Goal: Transaction & Acquisition: Purchase product/service

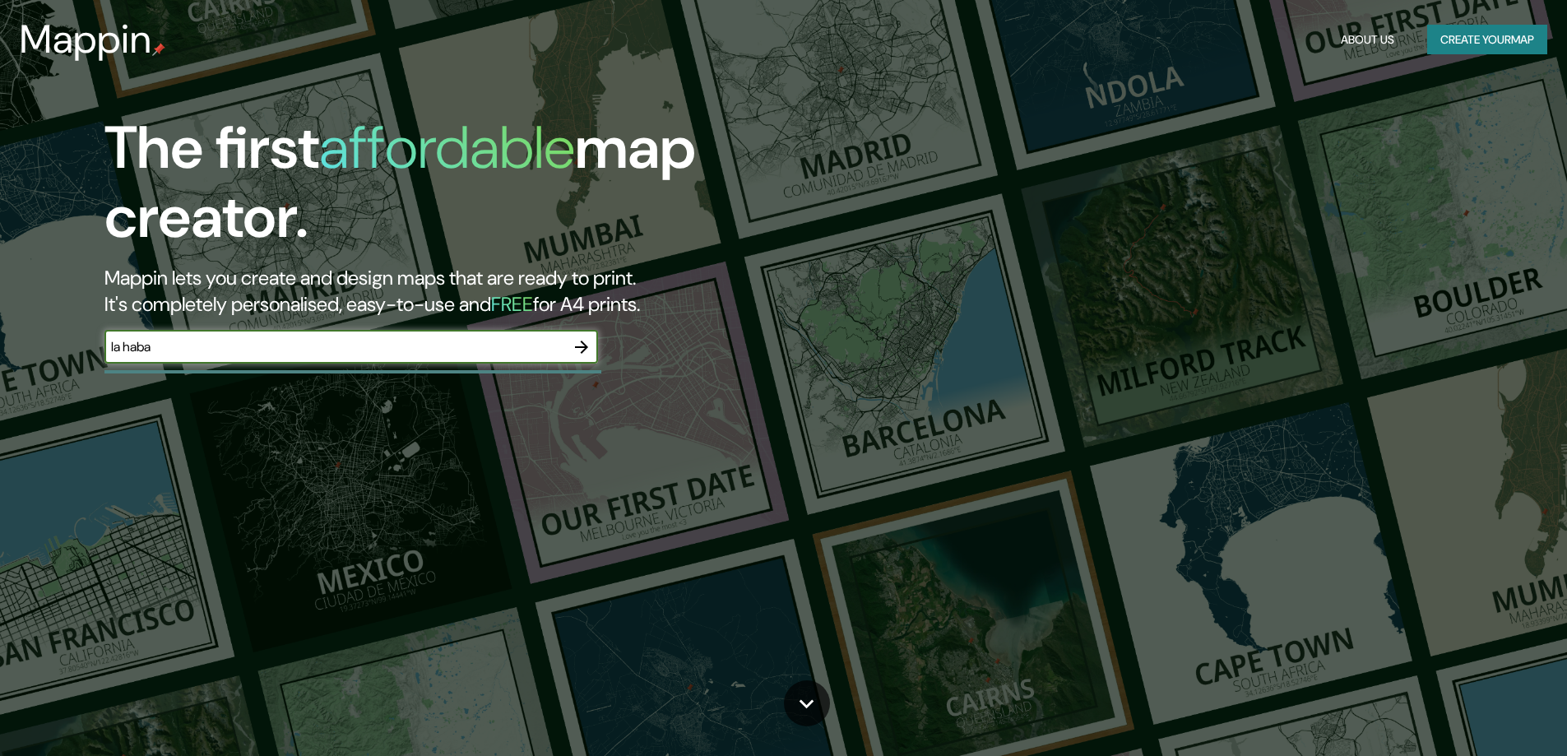
type input "la haba"
click at [573, 350] on icon "button" at bounding box center [582, 347] width 20 height 20
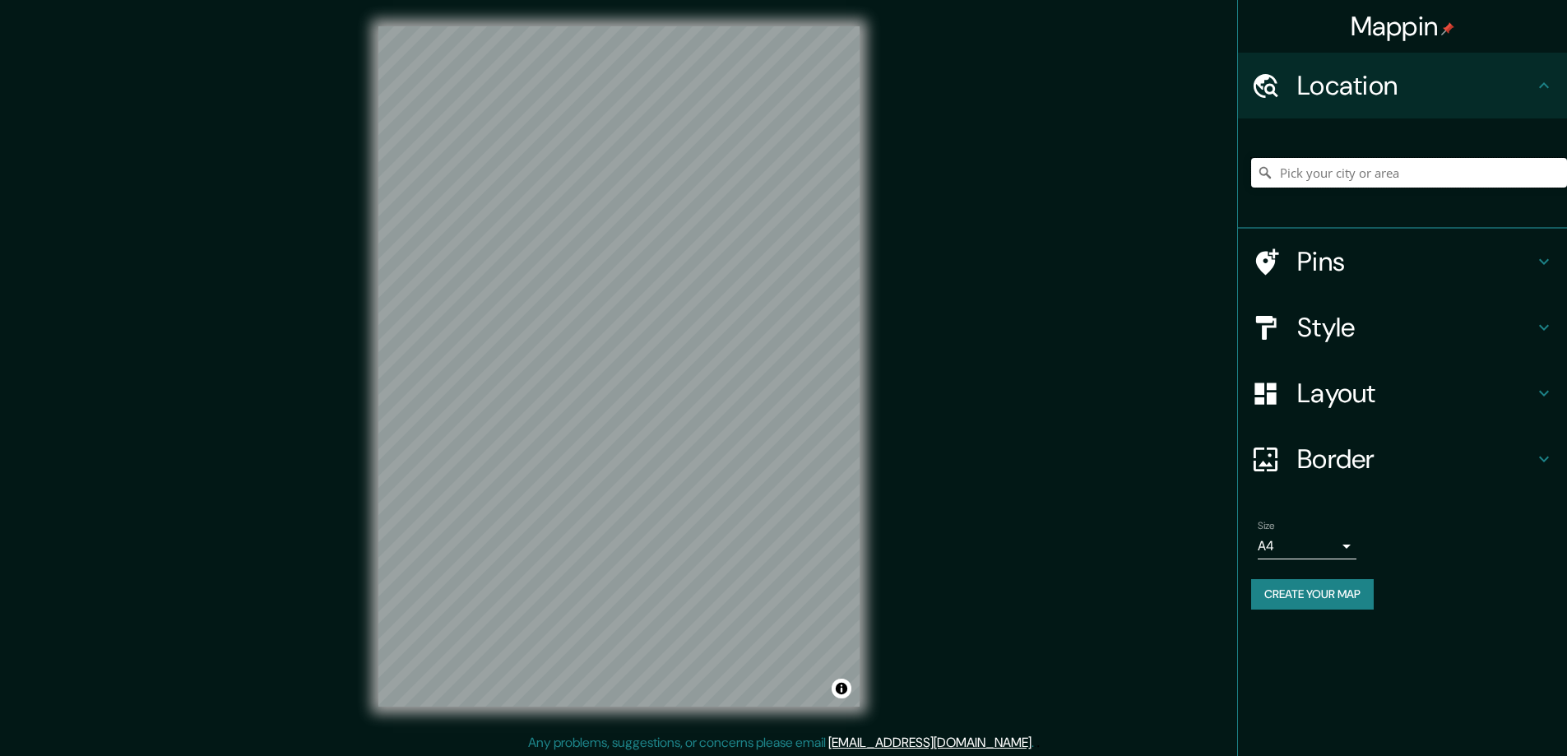
click at [1399, 179] on input "Pick your city or area" at bounding box center [1409, 173] width 316 height 30
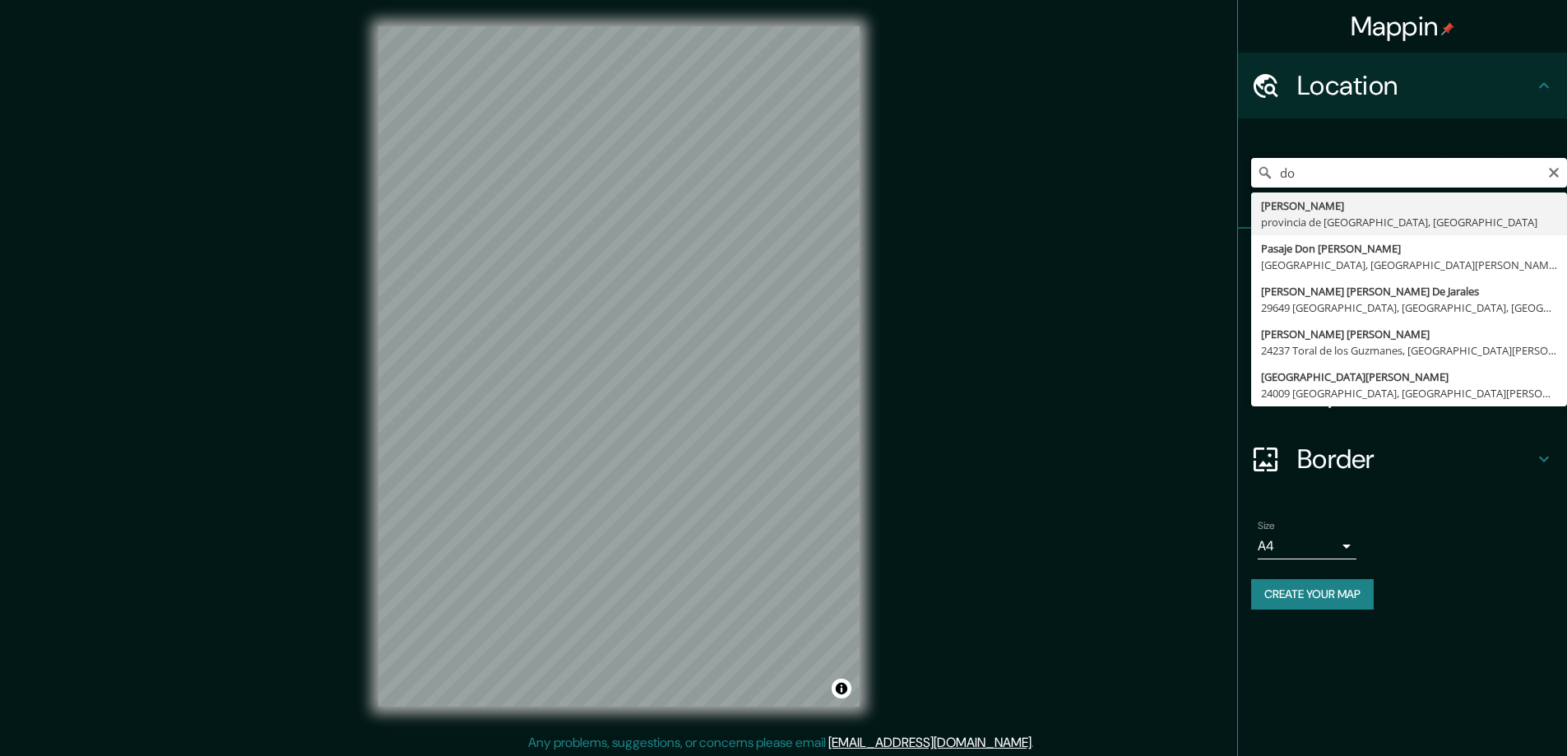
type input "d"
type input "[GEOGRAPHIC_DATA], provincia de [GEOGRAPHIC_DATA], [GEOGRAPHIC_DATA]"
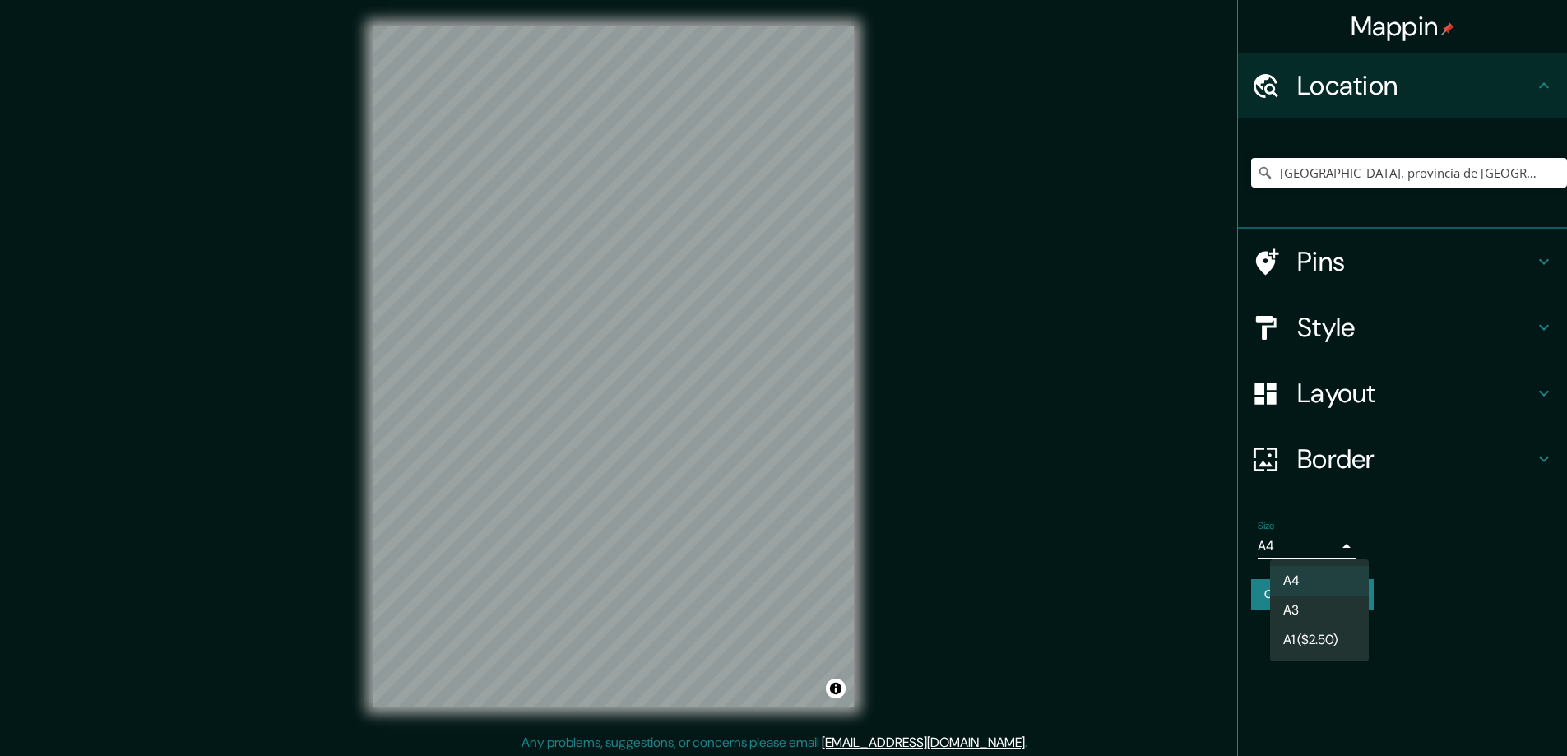
click at [1329, 539] on body "Mappin Location [GEOGRAPHIC_DATA], [GEOGRAPHIC_DATA], [GEOGRAPHIC_DATA] Pins St…" at bounding box center [783, 378] width 1567 height 756
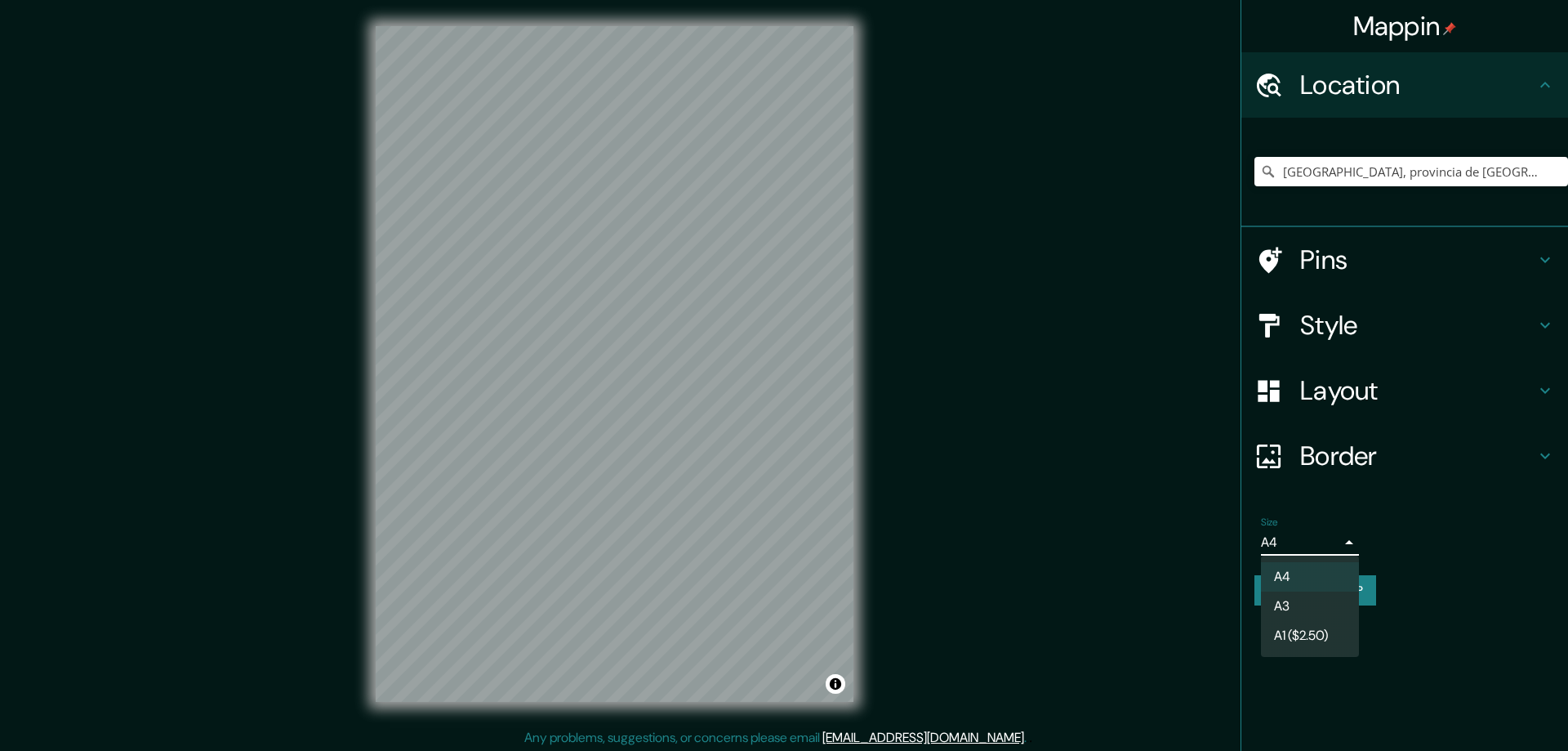
click at [1310, 596] on li "A3" at bounding box center [1310, 607] width 98 height 30
type input "a4"
